Goal: Task Accomplishment & Management: Use online tool/utility

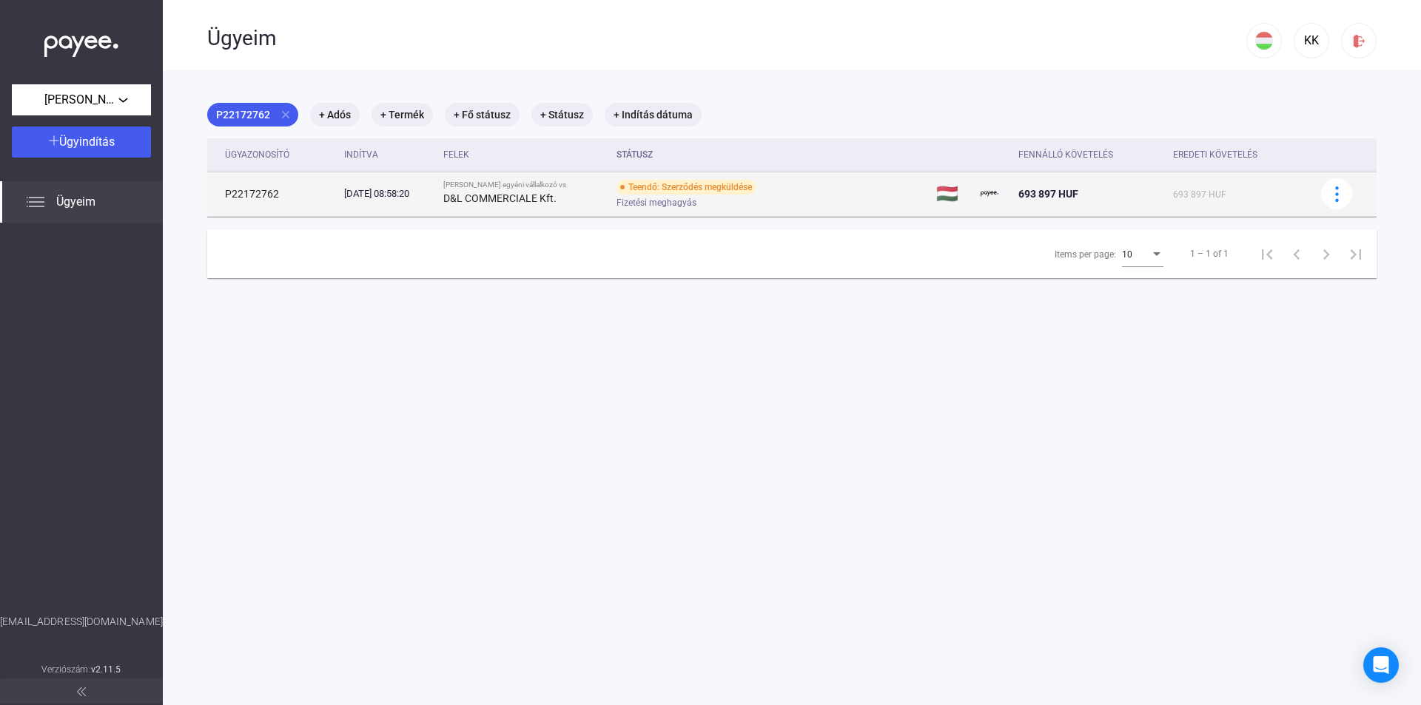
click at [716, 190] on div "Teendő: Szerződés megküldése" at bounding box center [686, 187] width 140 height 15
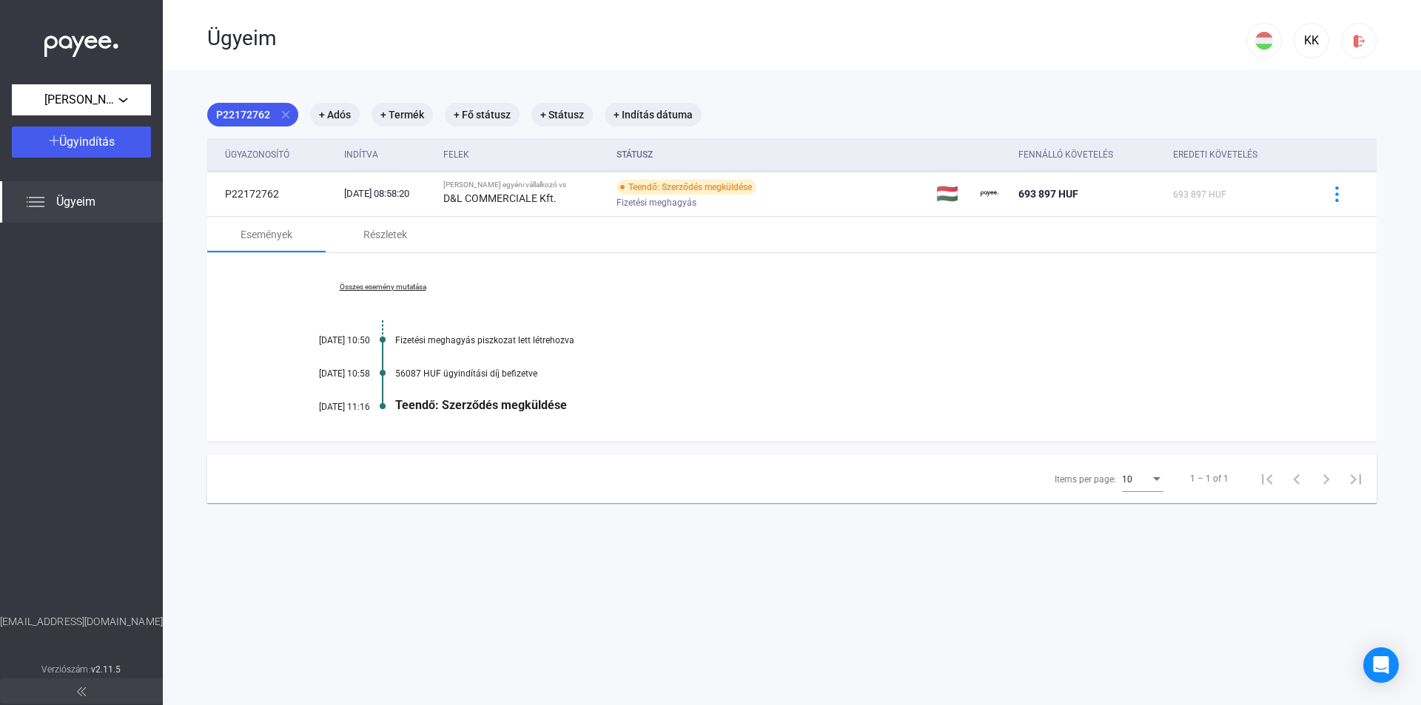
click at [881, 351] on div "Összes esemény mutatása [DATE] 10:50 Fizetési meghagyás piszkozat lett létrehoz…" at bounding box center [791, 347] width 1169 height 189
click at [508, 410] on div "Teendő: Szerződés megküldése" at bounding box center [848, 405] width 907 height 14
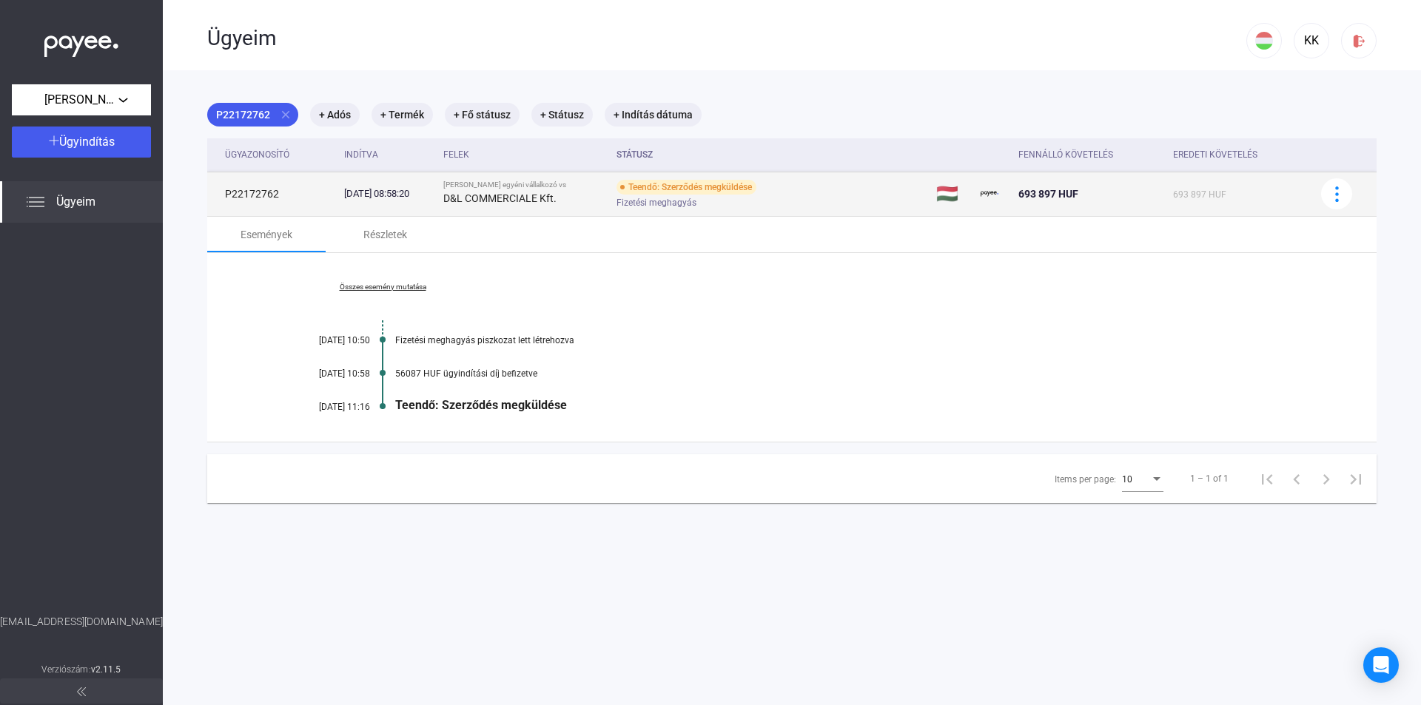
click at [718, 186] on div "Teendő: Szerződés megküldése" at bounding box center [686, 187] width 140 height 15
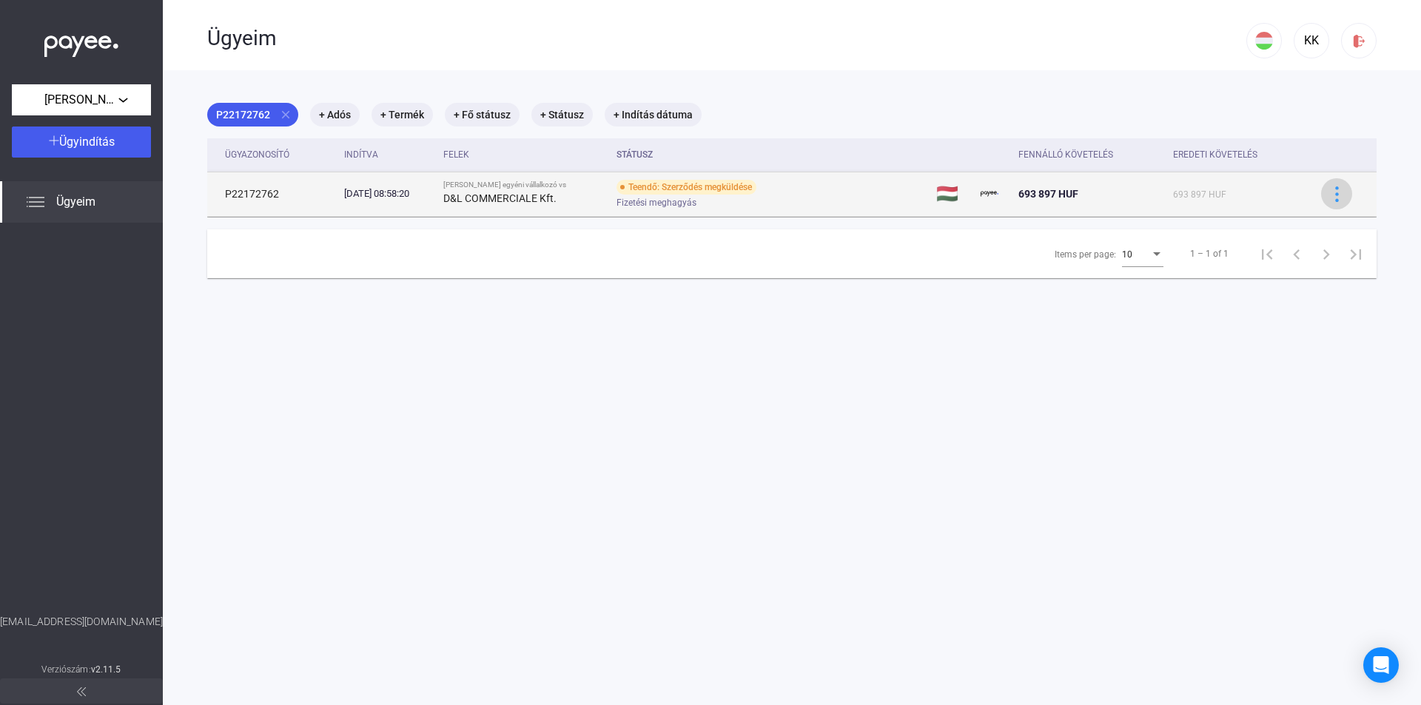
click at [1329, 194] on img at bounding box center [1337, 194] width 16 height 16
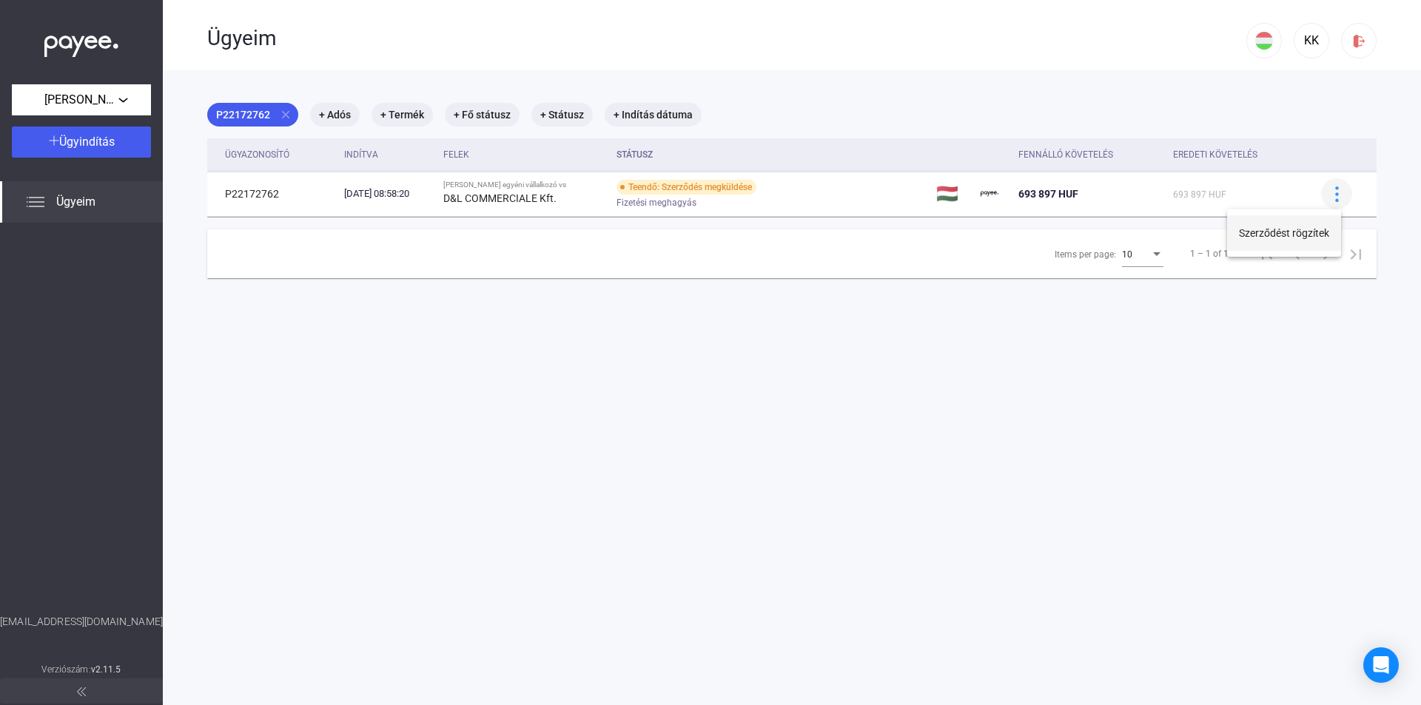
click at [1285, 235] on button "Szerződést rögzítek" at bounding box center [1284, 233] width 114 height 36
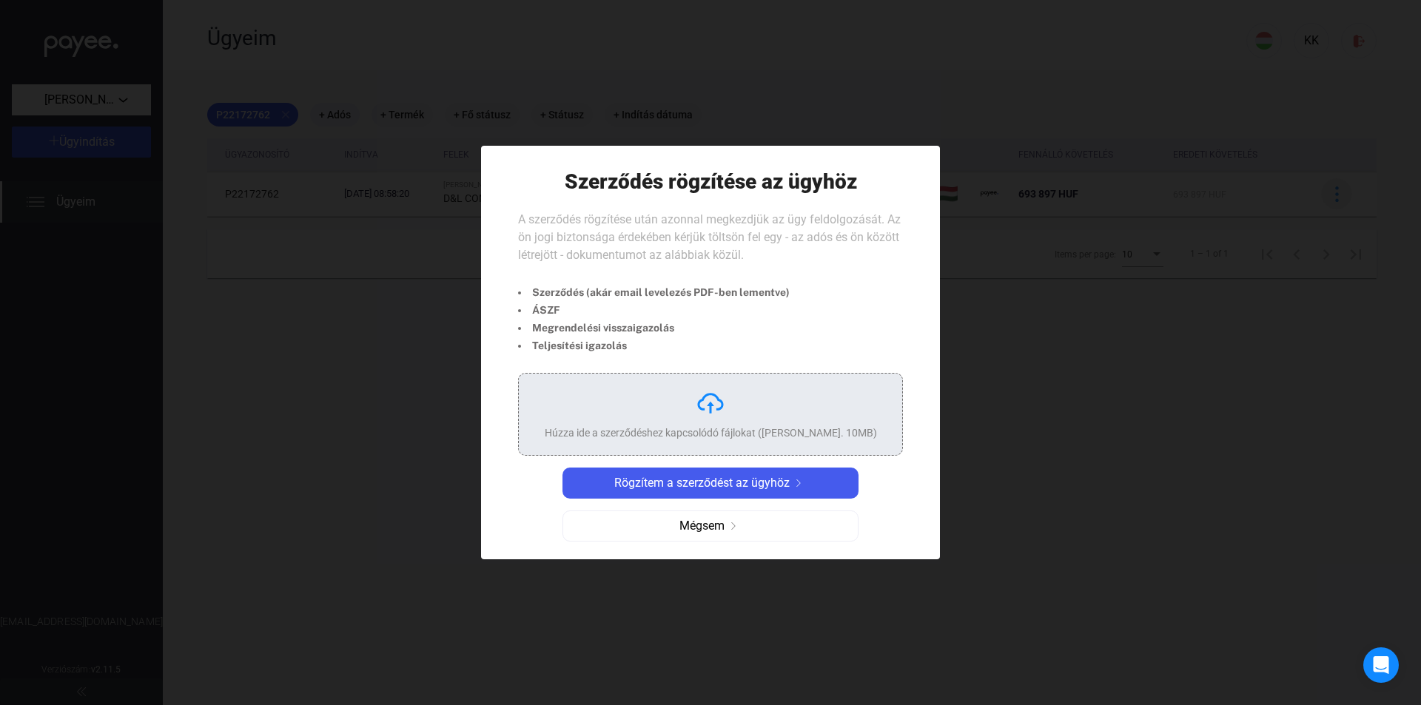
click at [739, 426] on div "Húzza ide a szerződéshez kapcsolódó fájlokat ([PERSON_NAME]. 10MB)" at bounding box center [711, 432] width 332 height 15
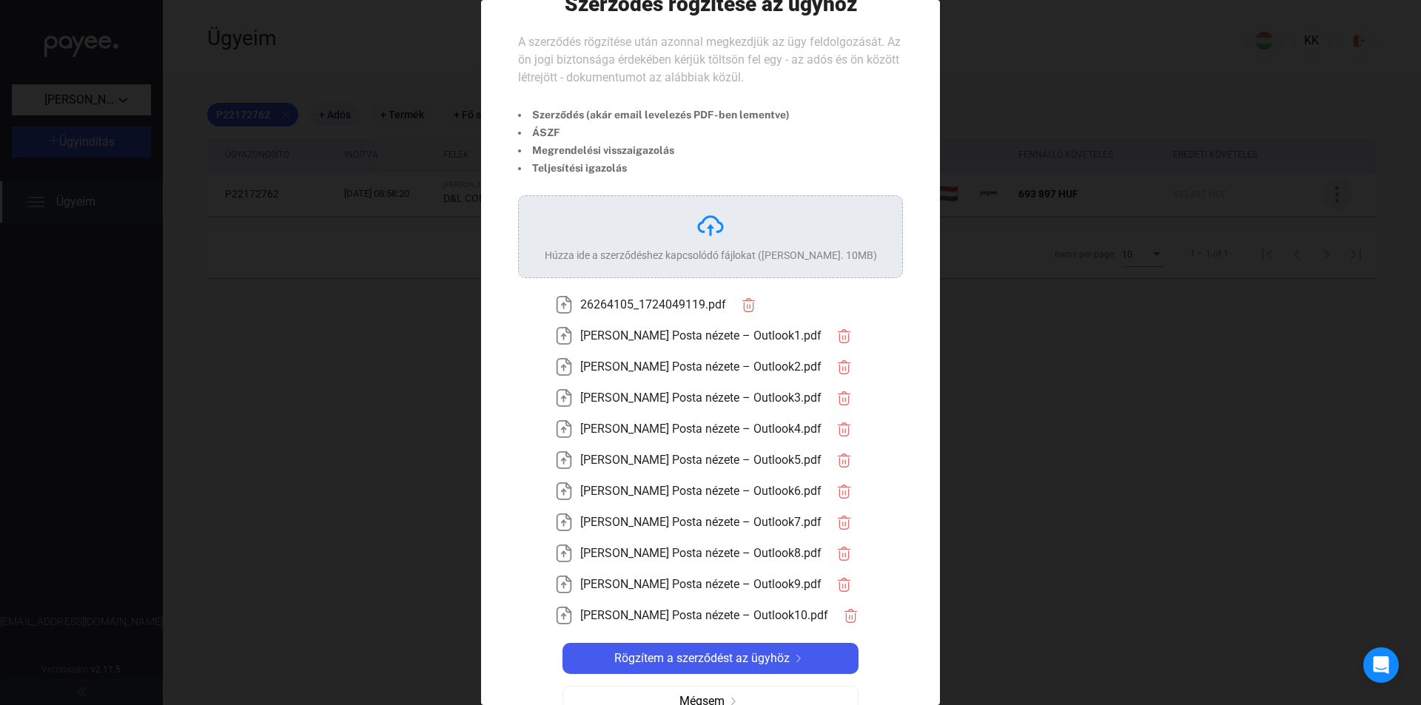
scroll to position [61, 0]
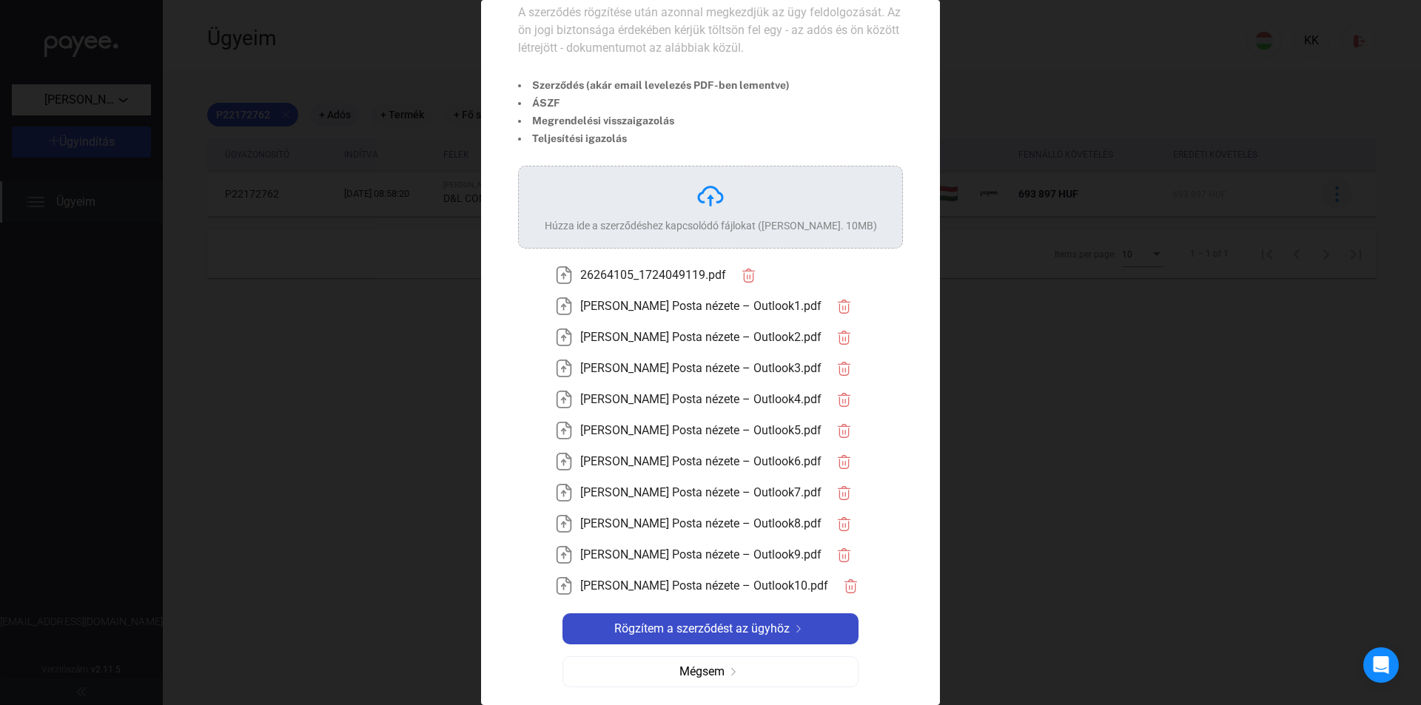
click at [735, 631] on span "Rögzítem a szerződést az ügyhöz" at bounding box center [701, 629] width 175 height 18
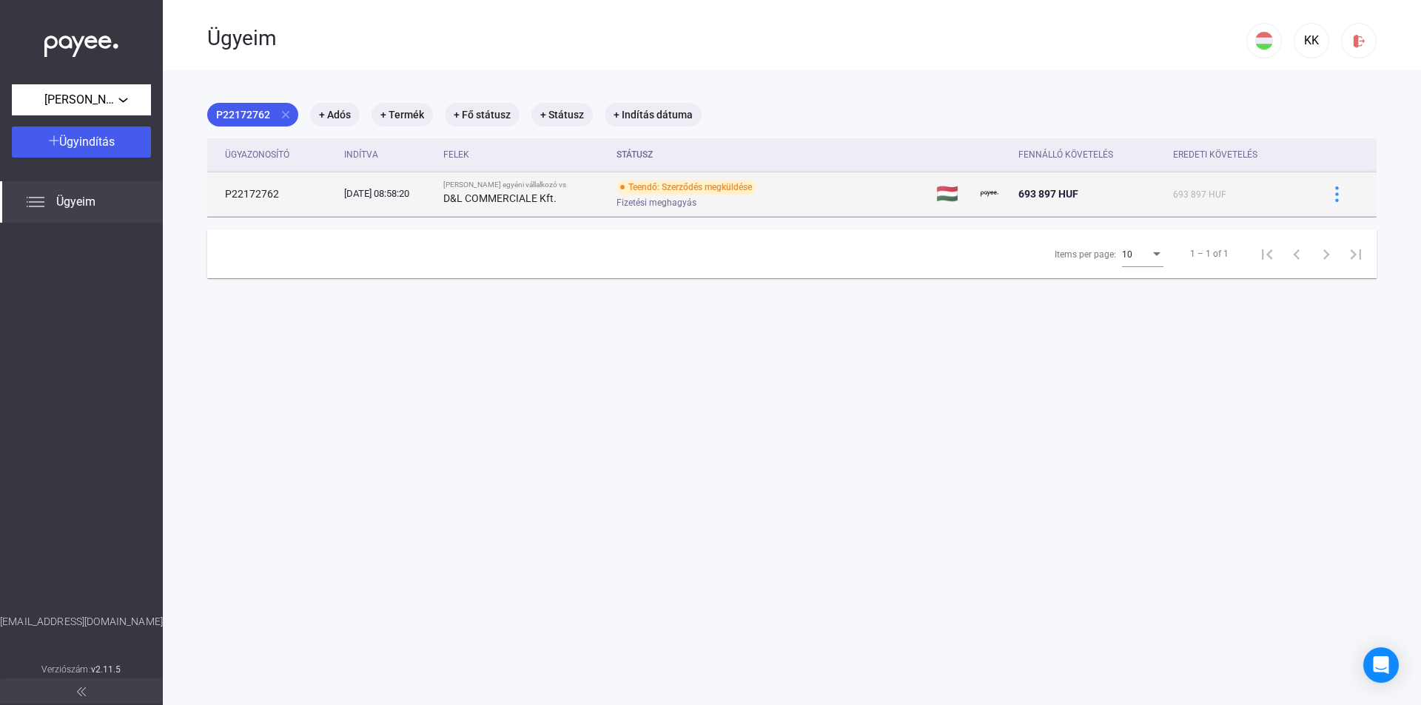
click at [750, 188] on div "Teendő: Szerződés megküldése" at bounding box center [686, 187] width 140 height 15
